Goal: Task Accomplishment & Management: Use online tool/utility

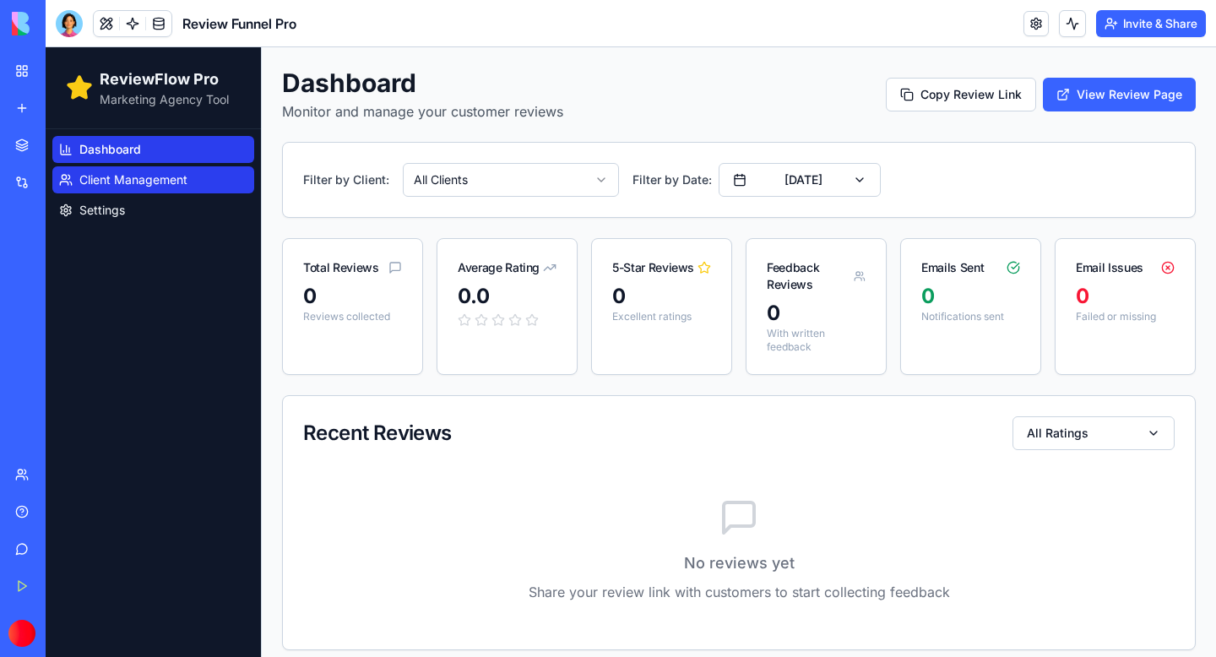
click at [139, 170] on link "Client Management" at bounding box center [153, 179] width 202 height 27
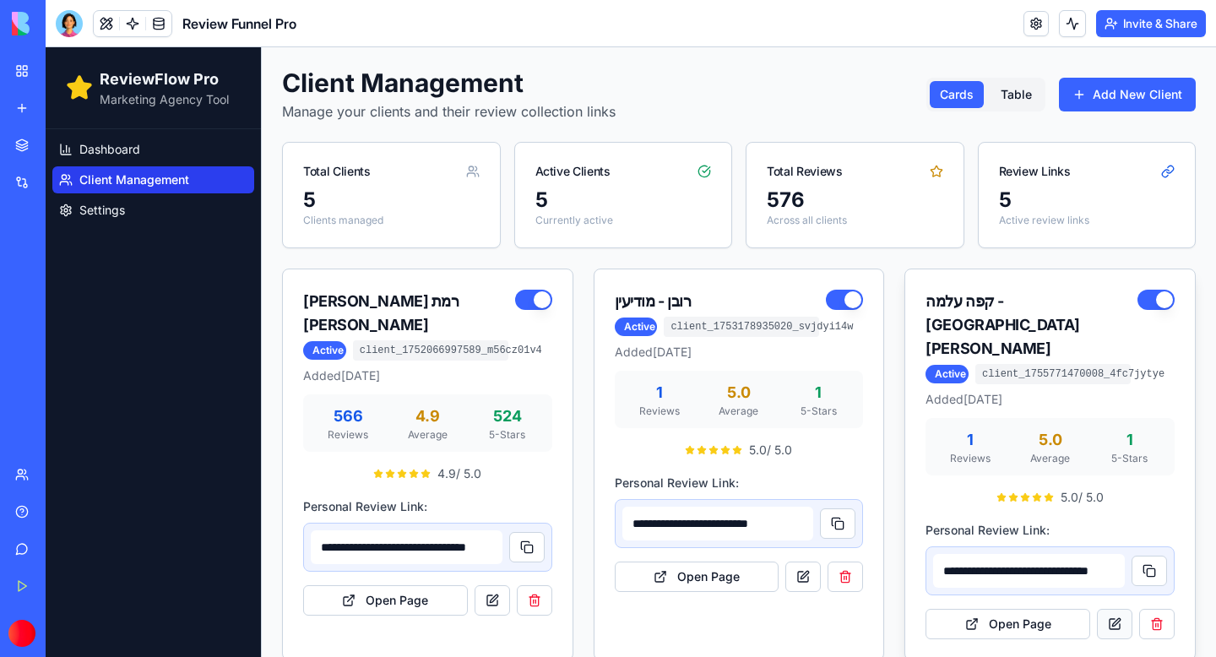
click at [1118, 609] on link at bounding box center [1114, 624] width 35 height 30
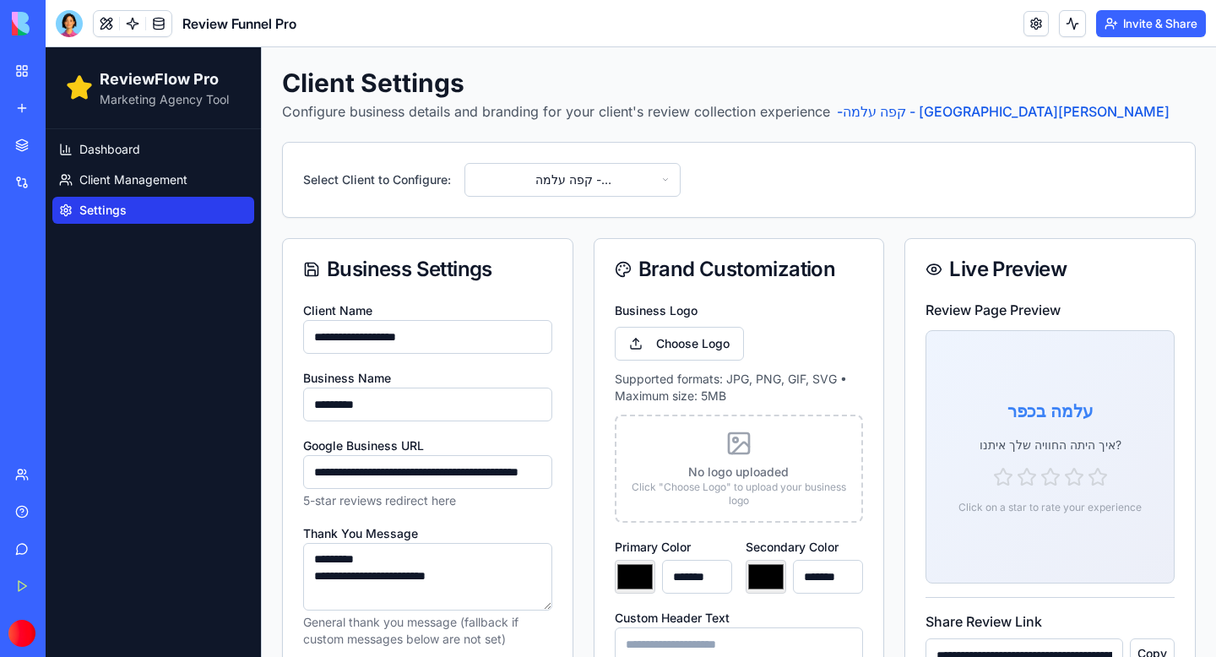
type input "*******"
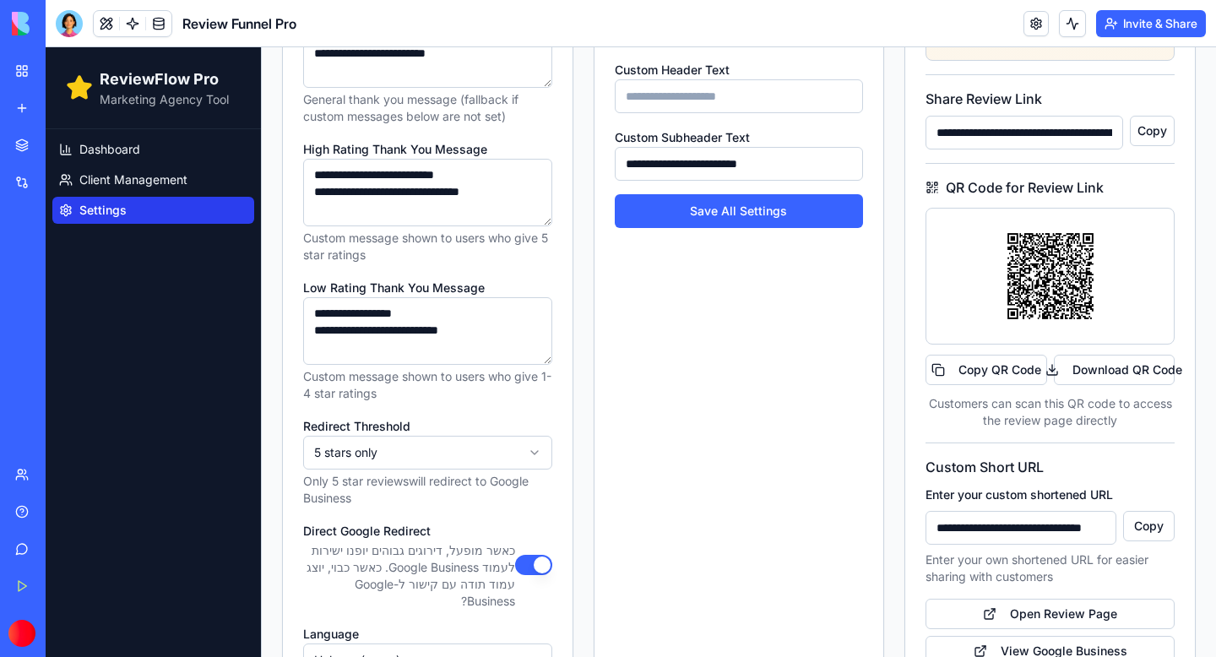
scroll to position [535, 0]
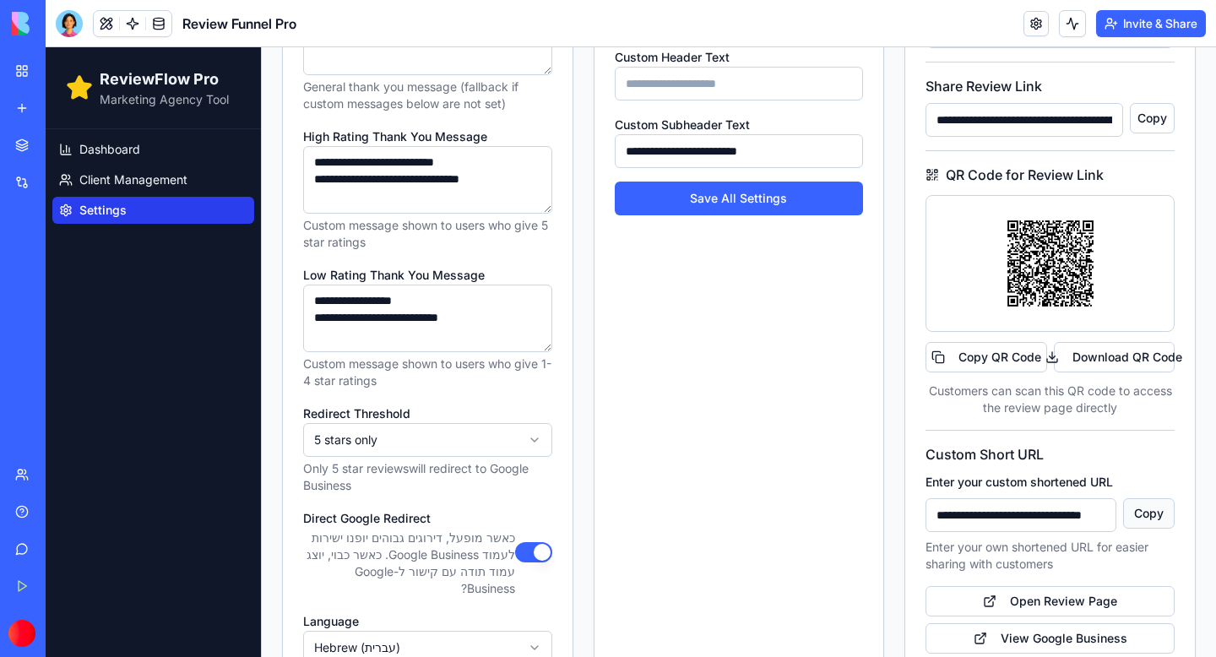
click at [1153, 517] on button "Copy" at bounding box center [1149, 513] width 52 height 30
click at [1120, 360] on button "Download QR Code" at bounding box center [1114, 357] width 121 height 30
click at [1151, 518] on button "Copy" at bounding box center [1149, 513] width 52 height 30
